Goal: Check status

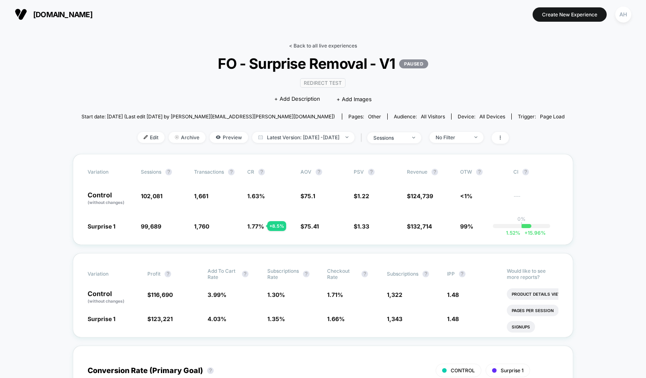
click at [310, 46] on link "< Back to all live experiences" at bounding box center [323, 46] width 68 height 6
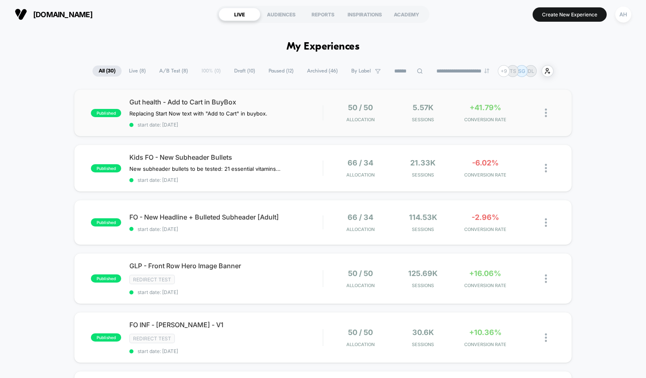
click at [210, 96] on div "published Gut health - Add to Cart in BuyBox Replacing Start Now text with "Add…" at bounding box center [323, 112] width 498 height 47
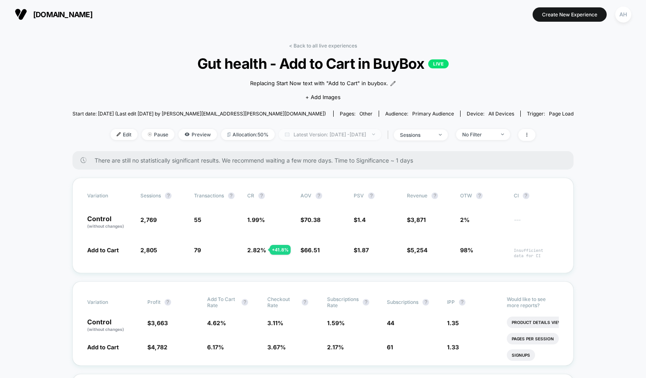
click at [317, 131] on span "Latest Version: [DATE] - [DATE]" at bounding box center [330, 134] width 102 height 11
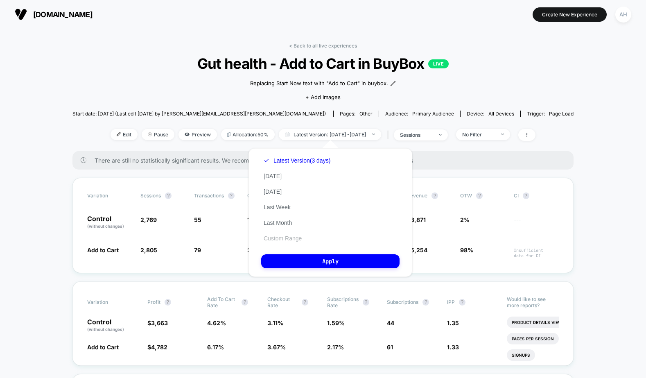
click at [285, 240] on button "Custom Range" at bounding box center [282, 238] width 43 height 7
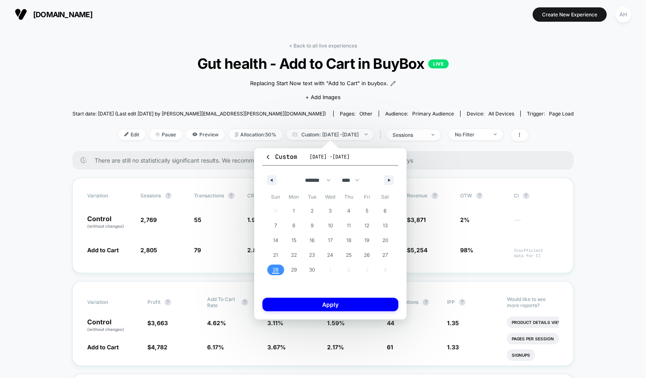
click at [277, 272] on span "28" at bounding box center [276, 270] width 6 height 15
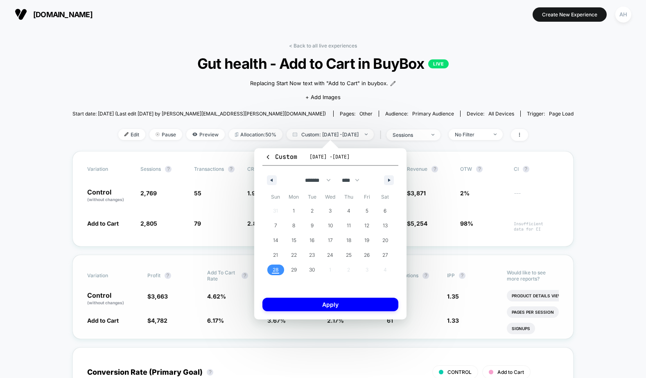
click at [290, 303] on button "Apply" at bounding box center [331, 305] width 136 height 14
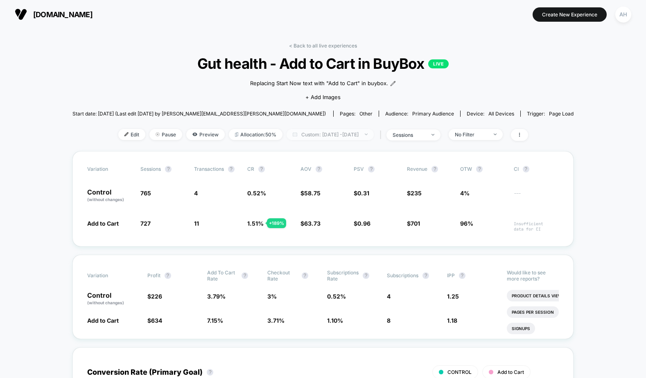
click at [324, 137] on span "Custom: [DATE] - [DATE]" at bounding box center [330, 134] width 87 height 11
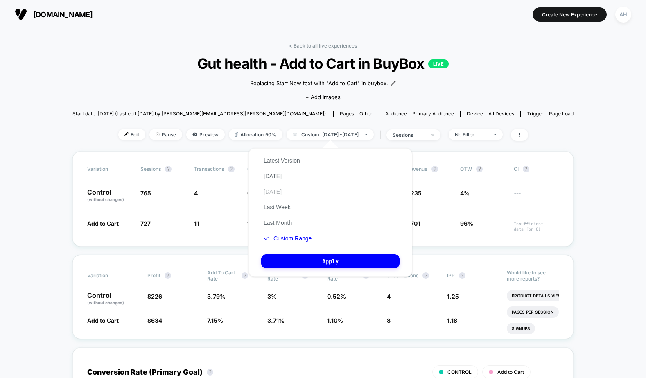
click at [280, 194] on button "[DATE]" at bounding box center [272, 191] width 23 height 7
click at [280, 194] on button "[DATE]" at bounding box center [277, 191] width 33 height 7
click at [319, 265] on button "Apply" at bounding box center [330, 261] width 138 height 14
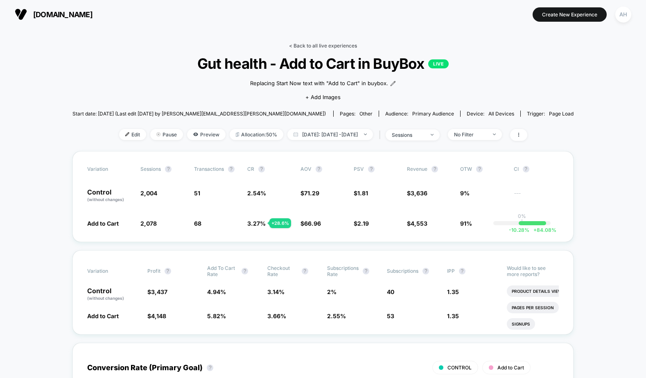
click at [315, 43] on link "< Back to all live experiences" at bounding box center [323, 46] width 68 height 6
